Goal: Task Accomplishment & Management: Complete application form

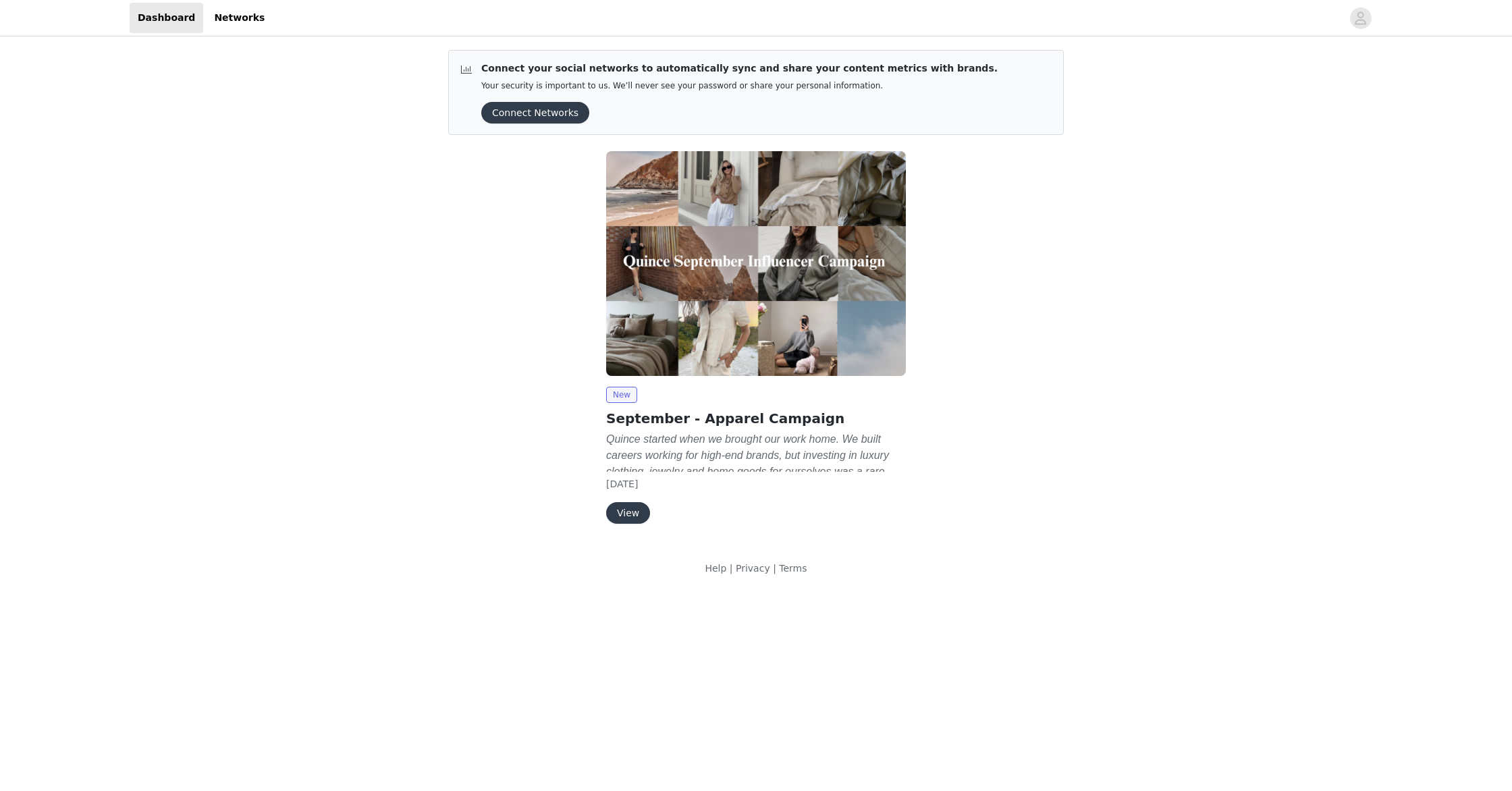
click at [630, 508] on button "View" at bounding box center [627, 513] width 44 height 21
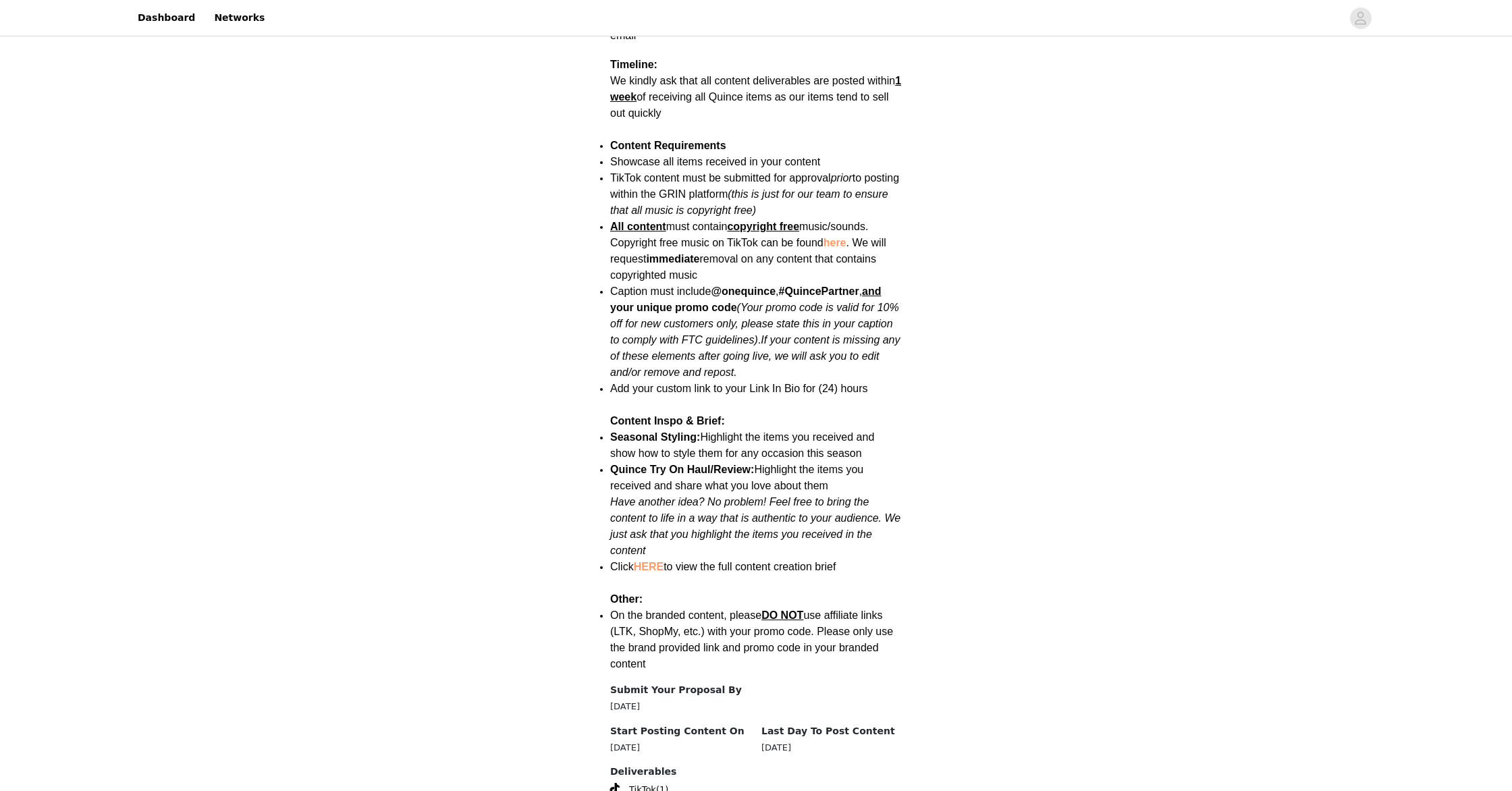
scroll to position [1460, 0]
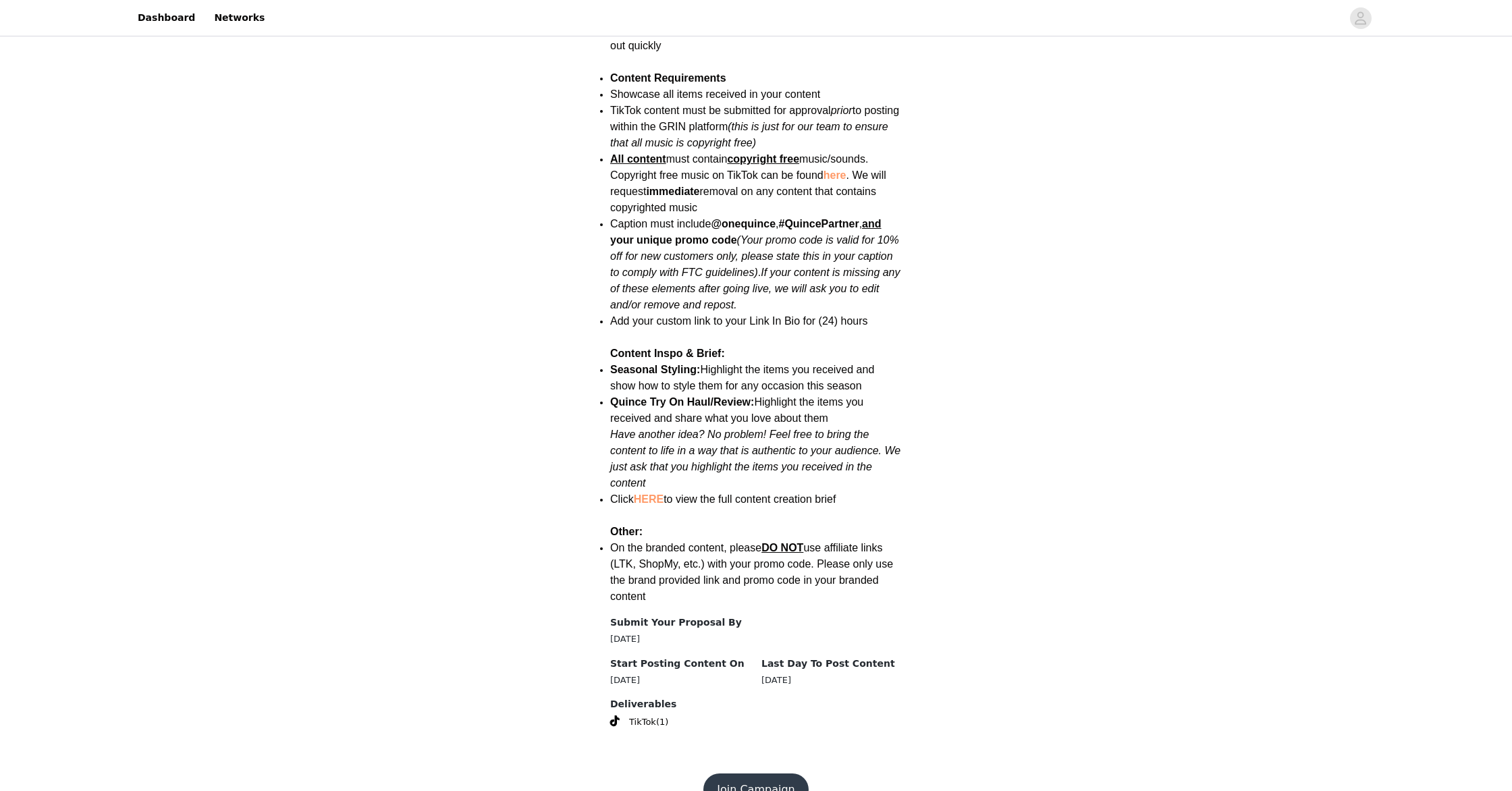
click at [774, 773] on button "Join Campaign" at bounding box center [755, 789] width 104 height 32
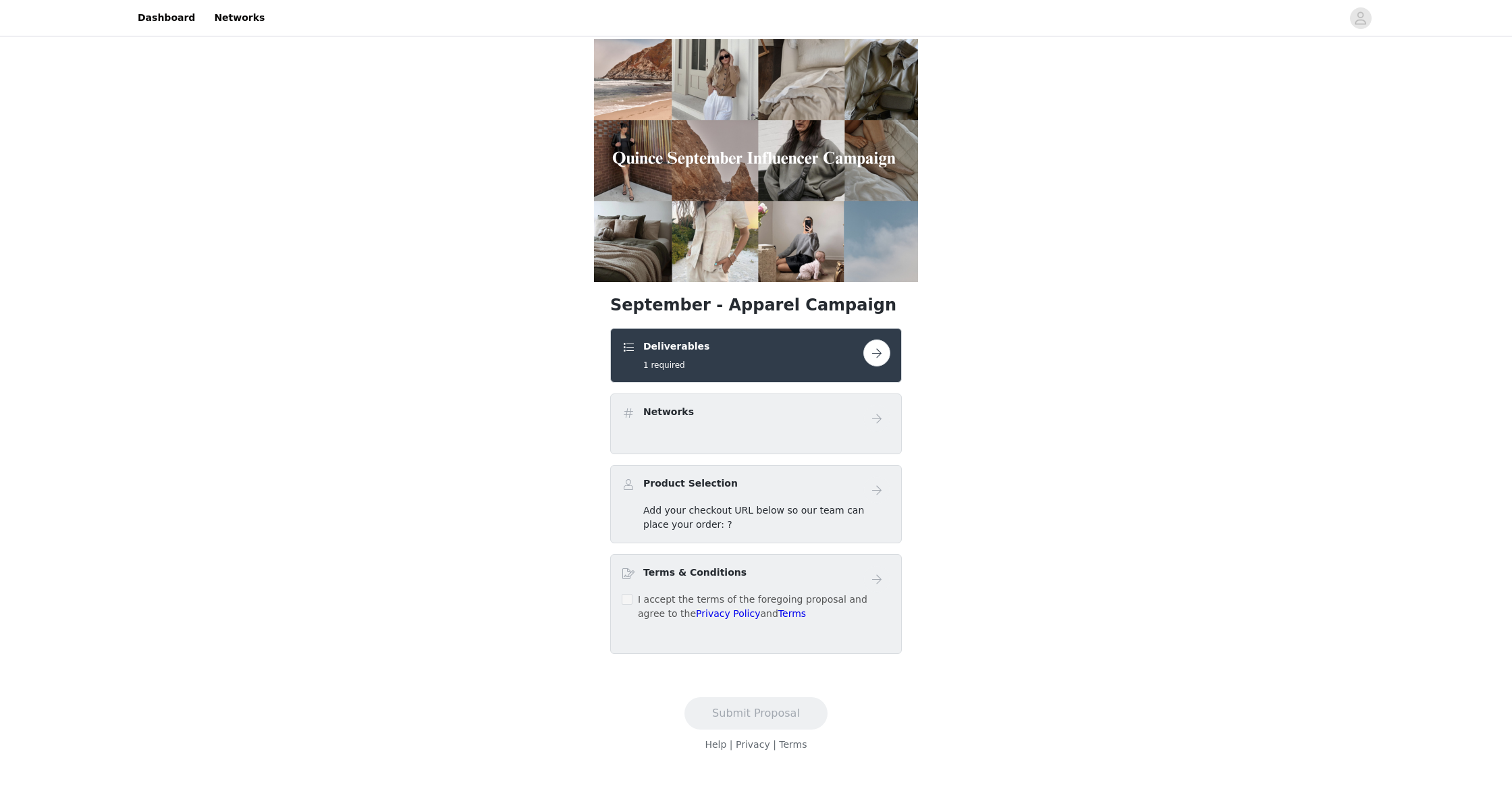
click at [887, 363] on link at bounding box center [877, 353] width 27 height 27
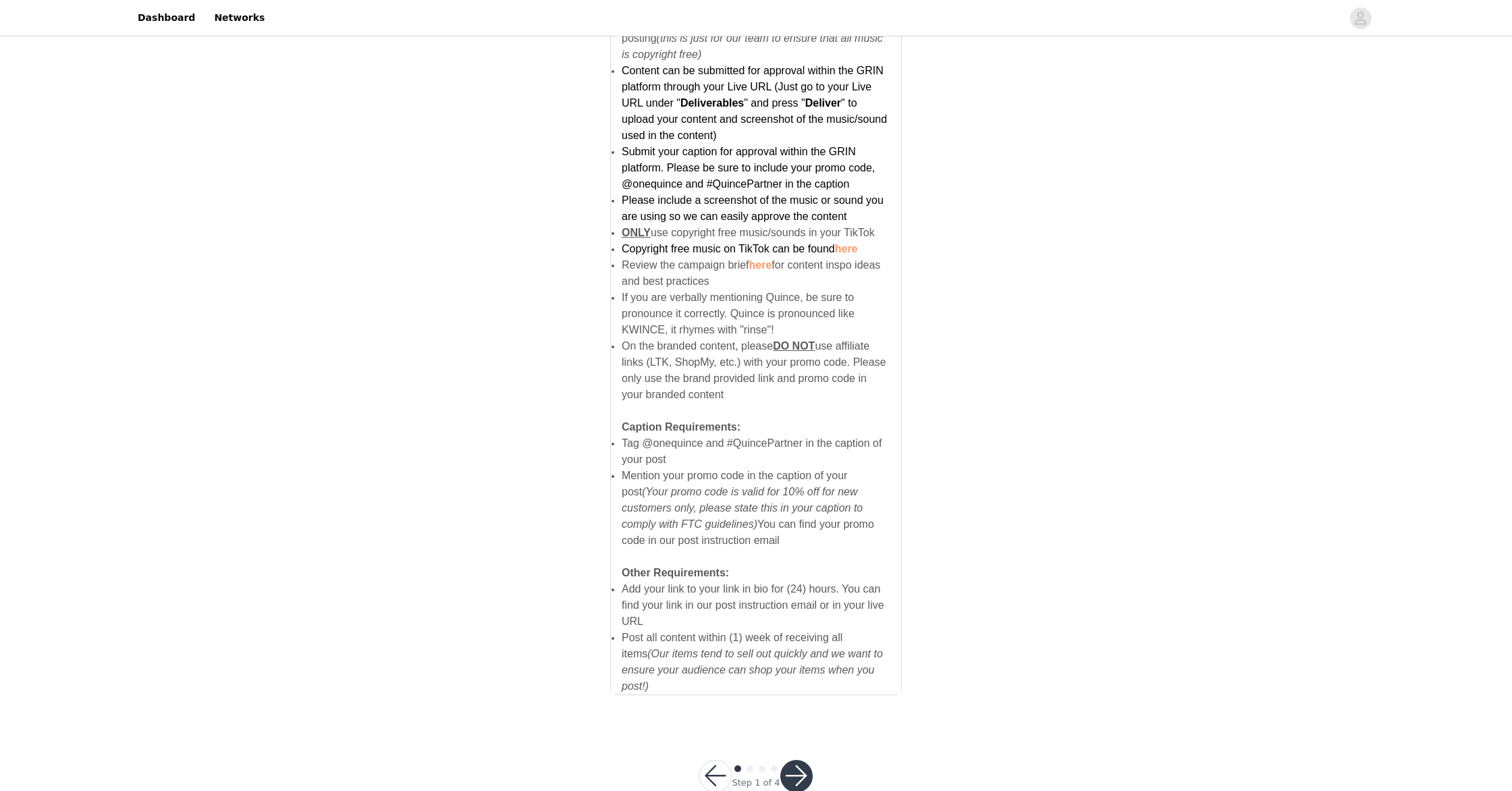
scroll to position [661, 0]
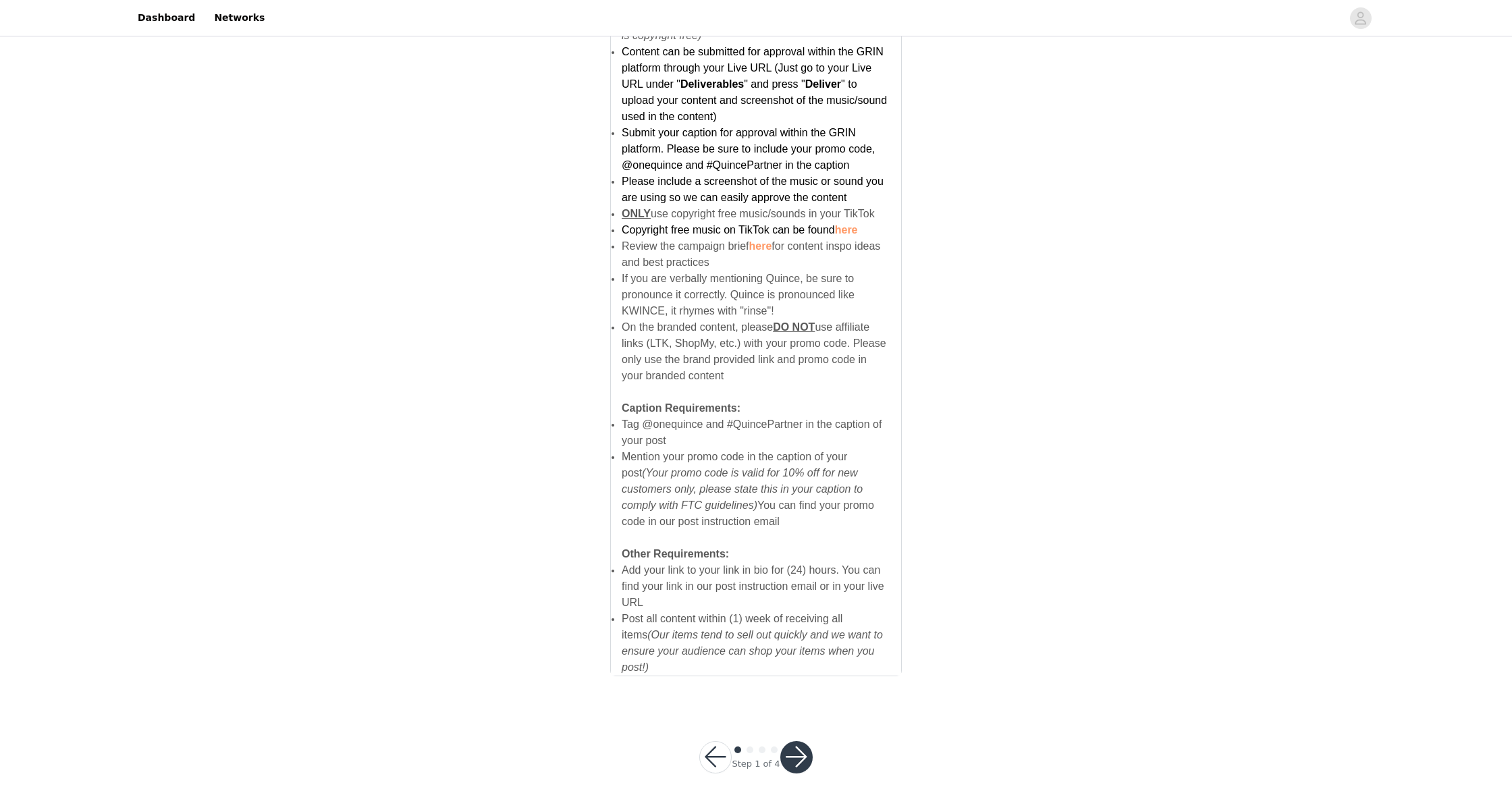
click at [798, 743] on button "button" at bounding box center [797, 757] width 32 height 32
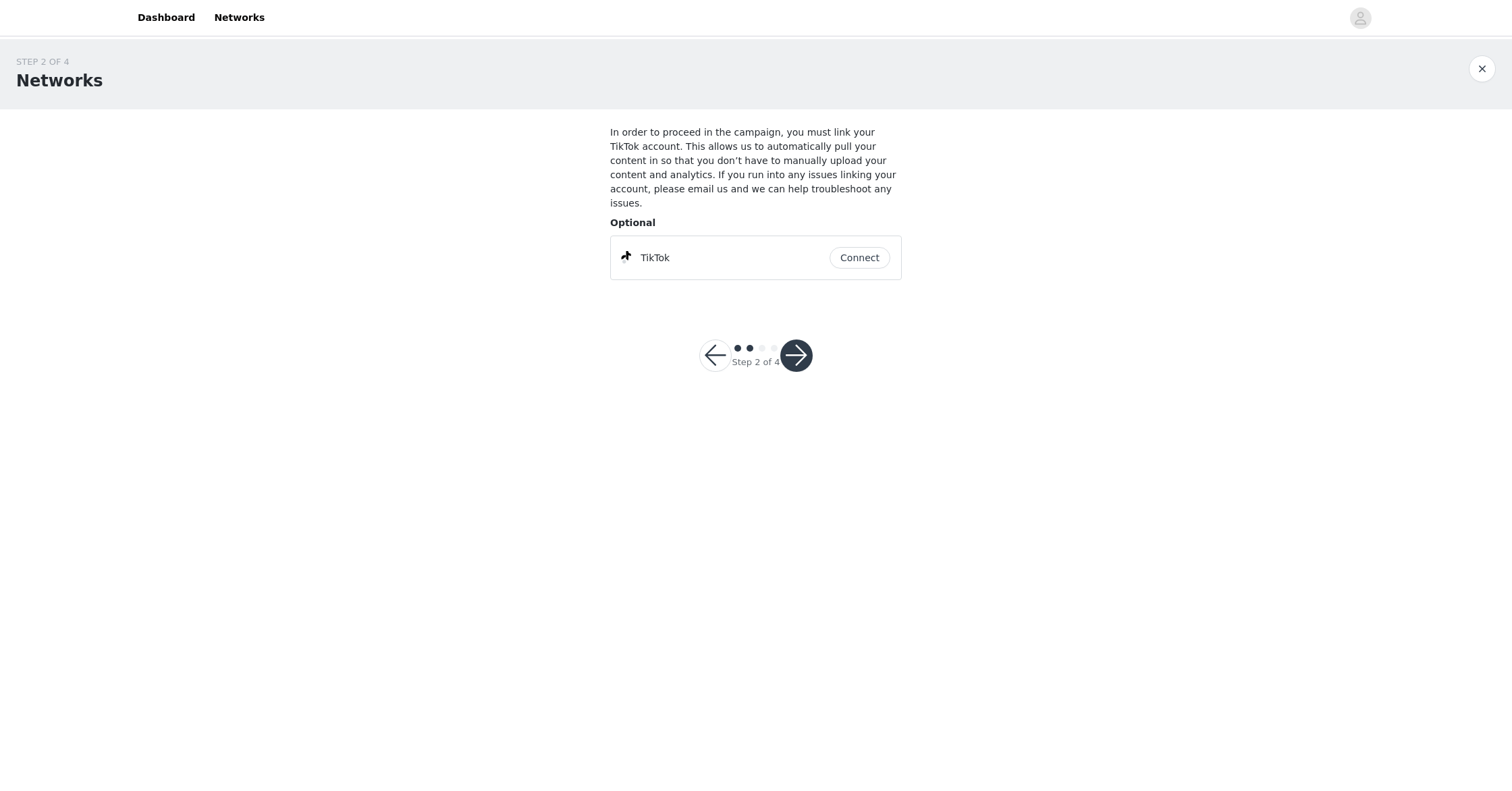
click at [863, 247] on button "Connect" at bounding box center [860, 258] width 61 height 21
click at [797, 345] on button "button" at bounding box center [797, 356] width 32 height 32
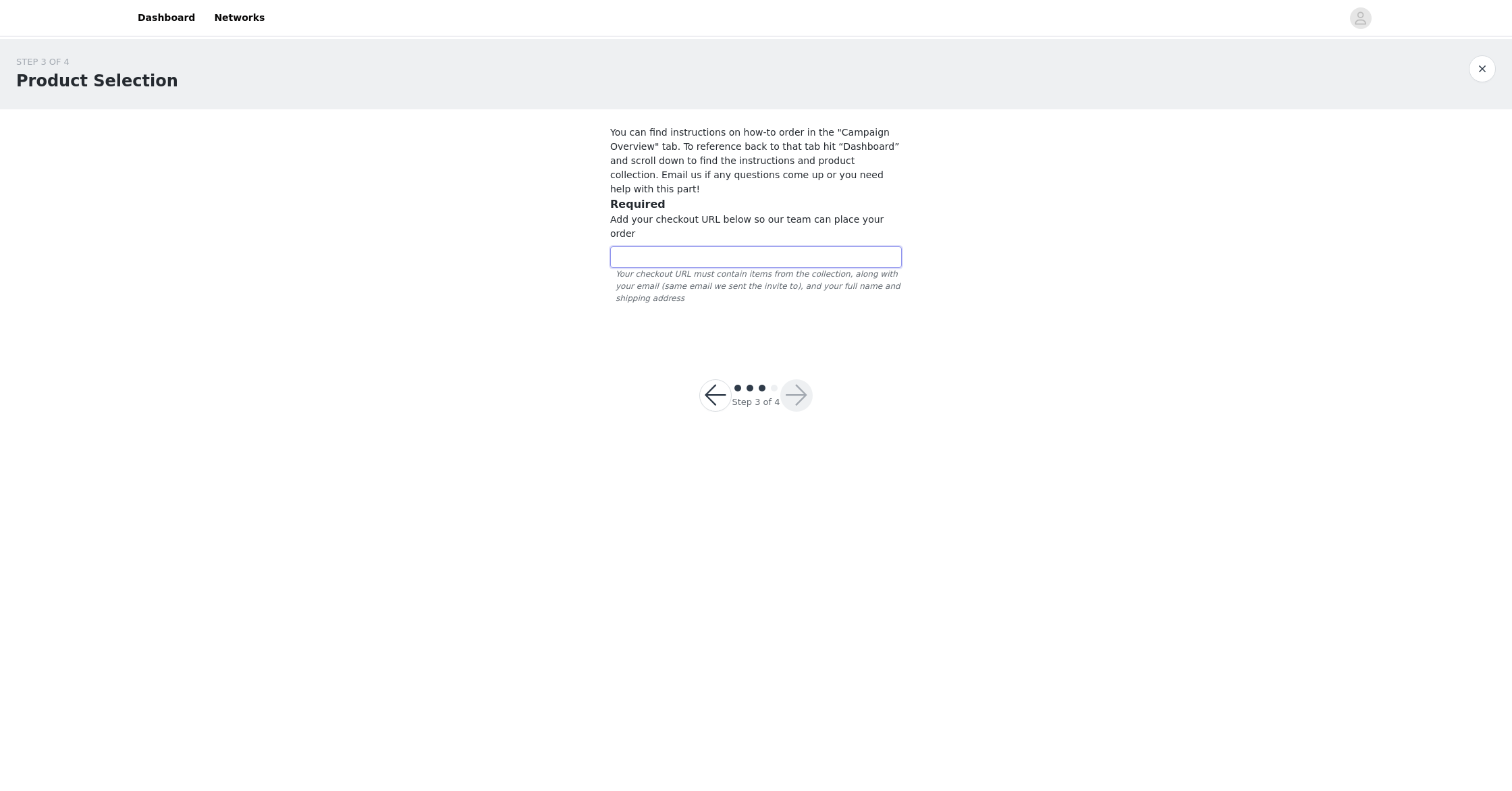
click at [755, 246] on input "text" at bounding box center [756, 257] width 292 height 21
paste input "[URL][DOMAIN_NAME]"
type input "[URL][DOMAIN_NAME]"
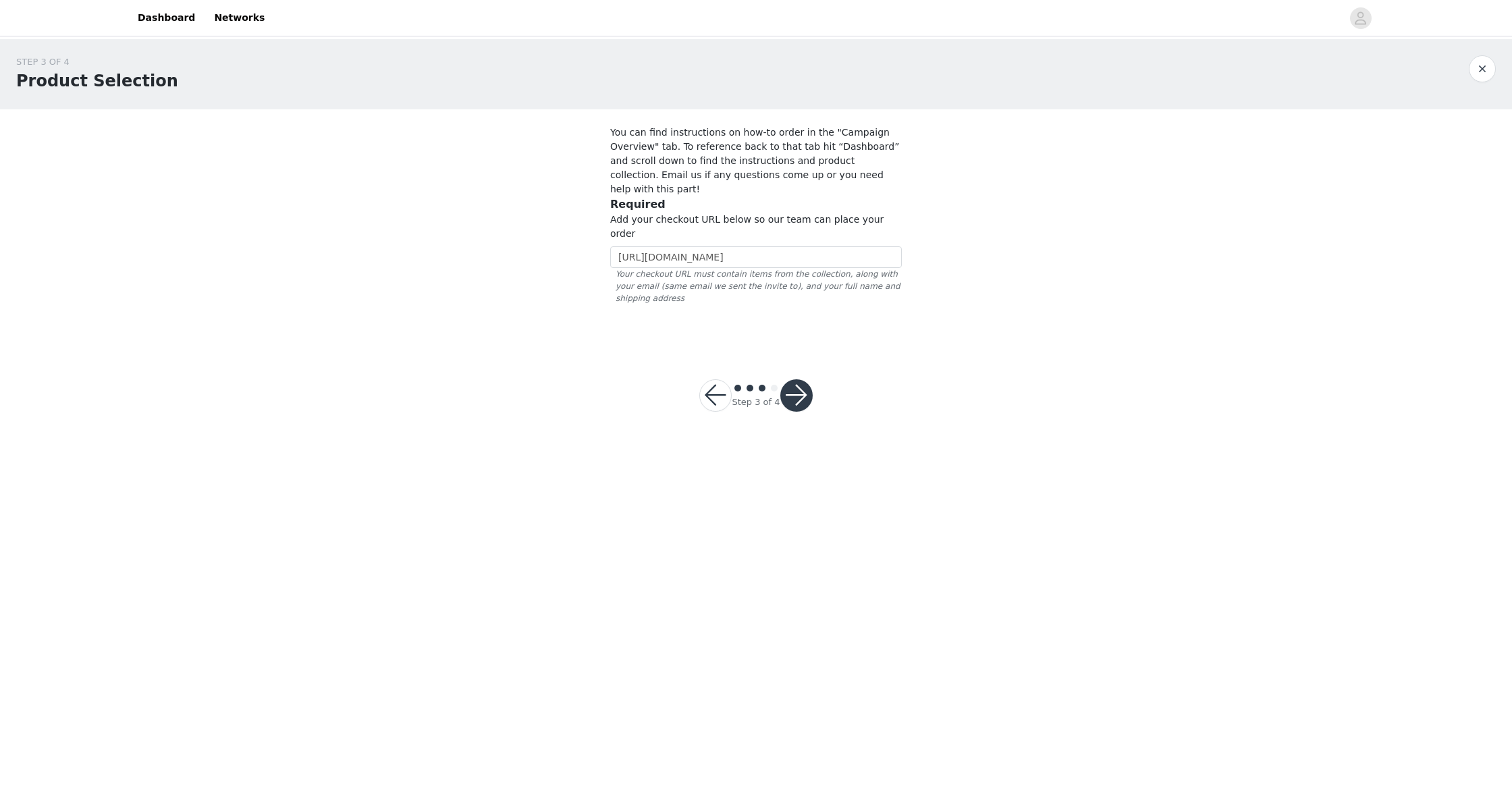
click at [792, 379] on button "button" at bounding box center [797, 395] width 32 height 32
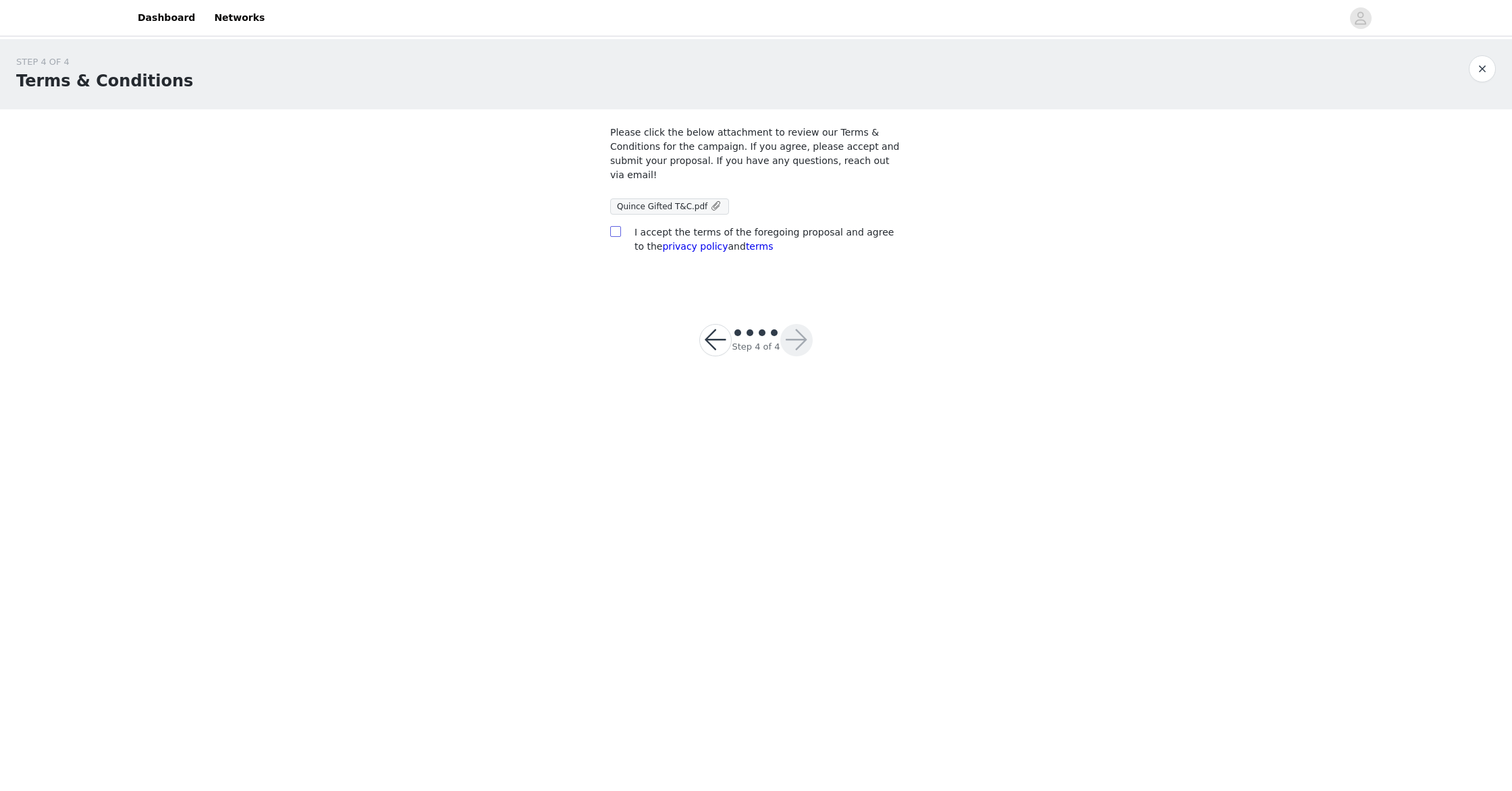
click at [615, 227] on input "checkbox" at bounding box center [615, 230] width 10 height 10
checkbox input "true"
click at [802, 345] on button "button" at bounding box center [797, 340] width 32 height 32
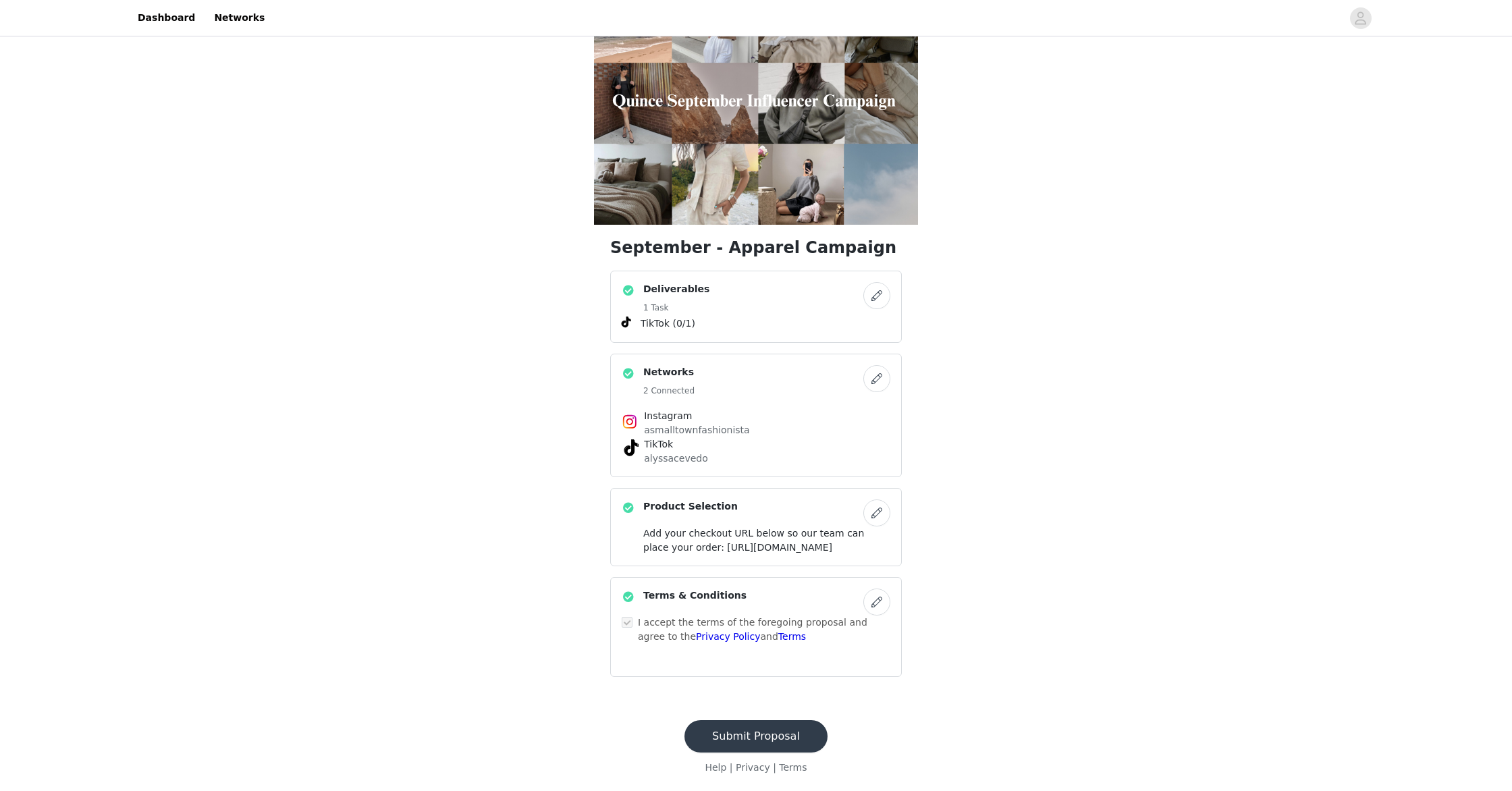
scroll to position [100, 0]
click at [778, 730] on button "Submit Proposal" at bounding box center [756, 736] width 143 height 32
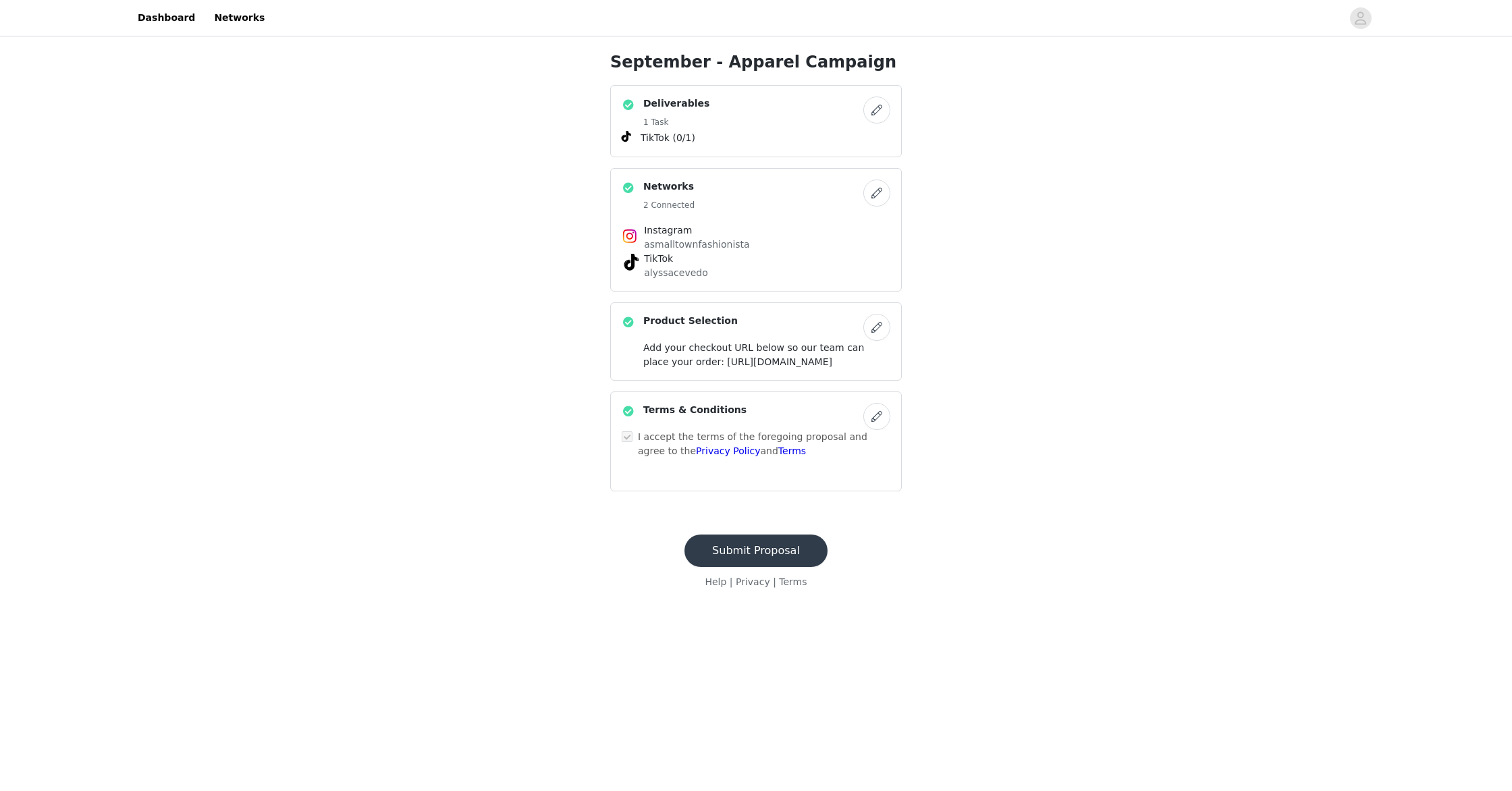
scroll to position [0, 0]
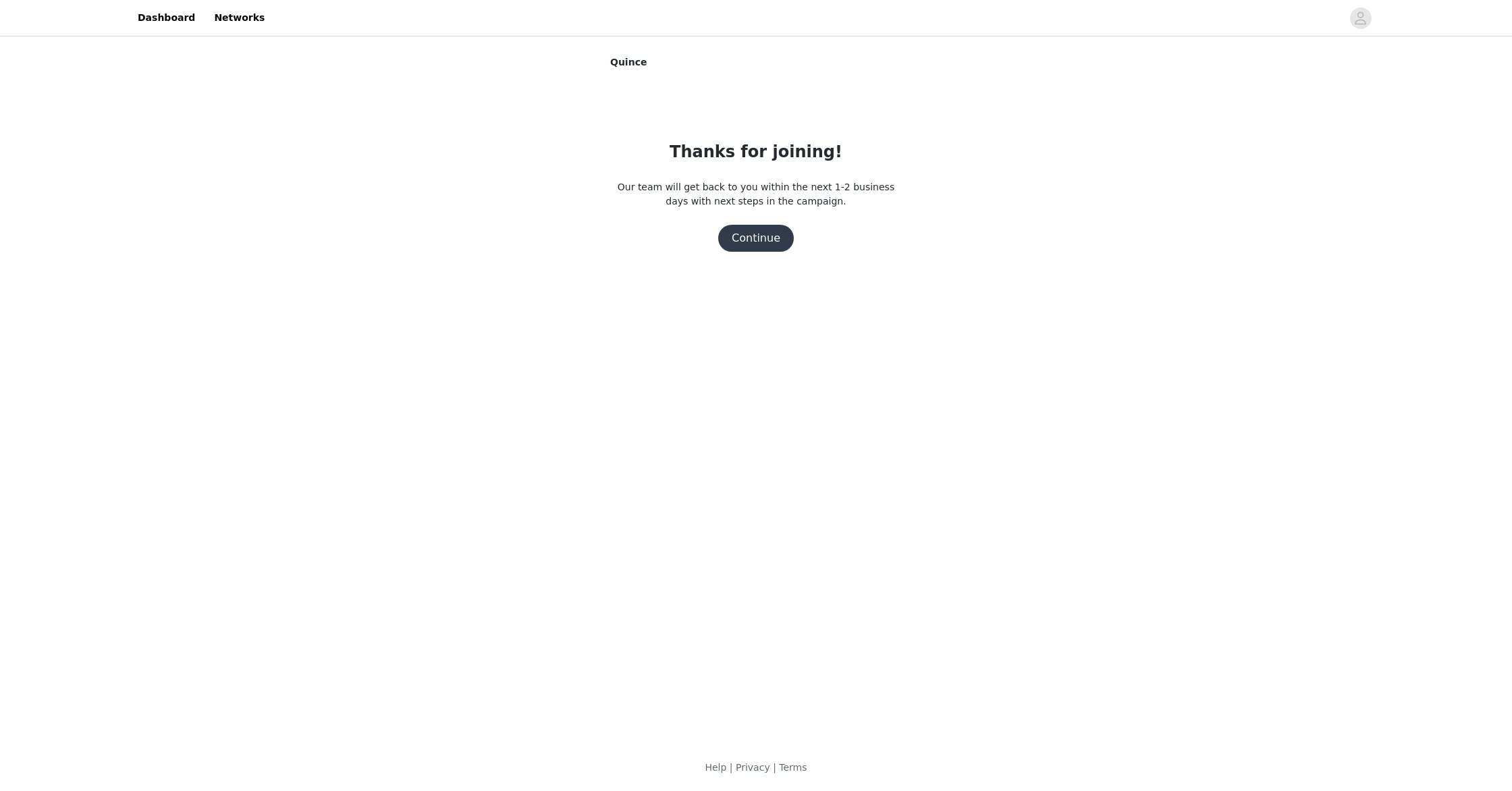
click at [760, 243] on button "Continue" at bounding box center [756, 238] width 76 height 27
